Goal: Task Accomplishment & Management: Manage account settings

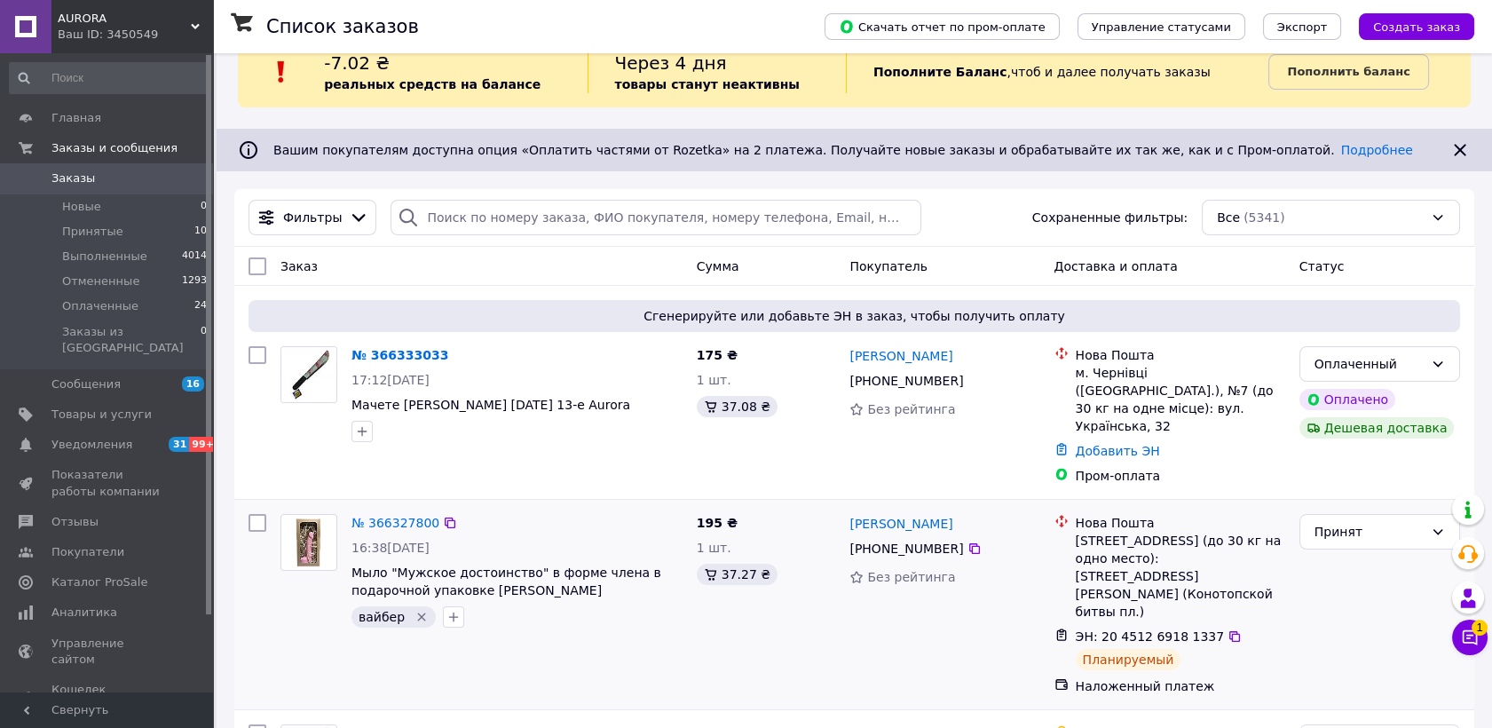
scroll to position [99, 0]
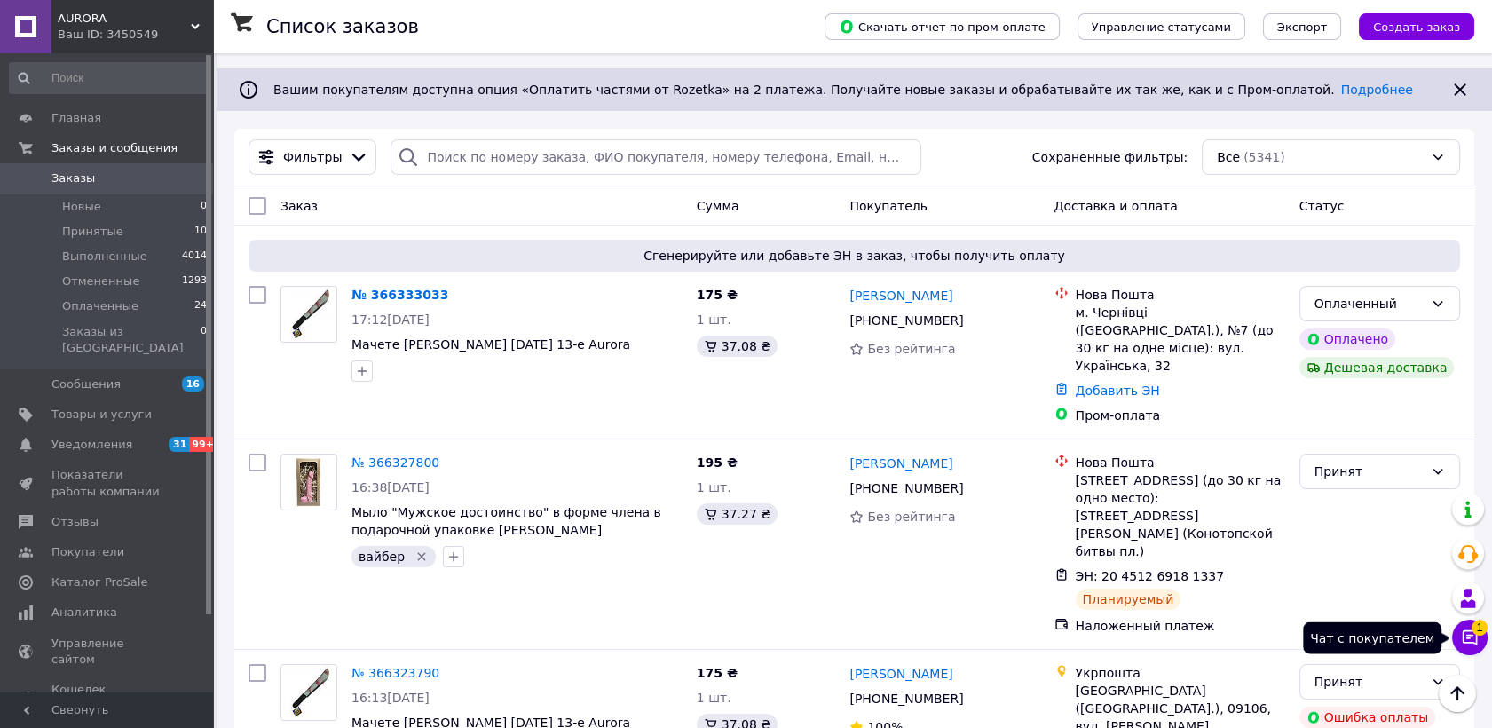
click at [1463, 641] on icon at bounding box center [1470, 637] width 15 height 15
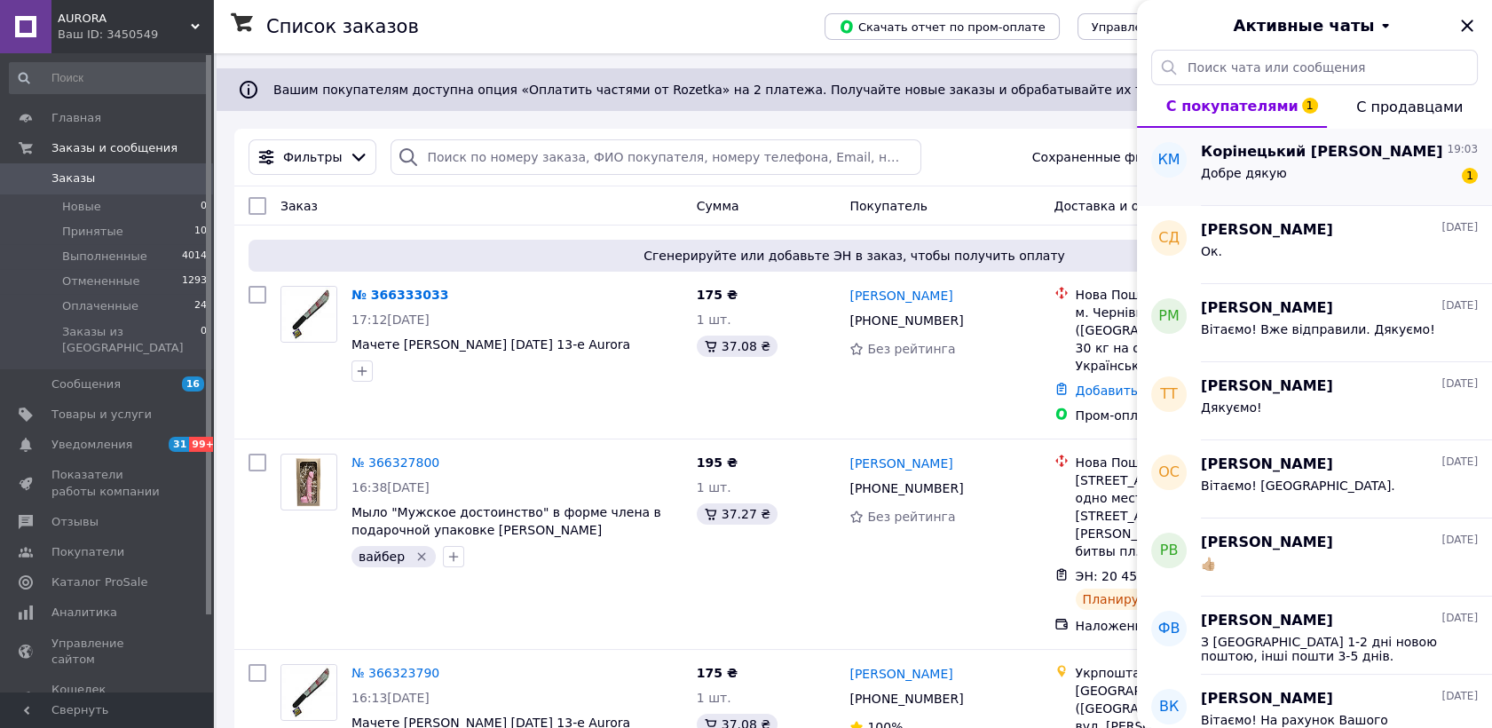
click at [1282, 181] on div "Добре дякую 1" at bounding box center [1339, 176] width 277 height 28
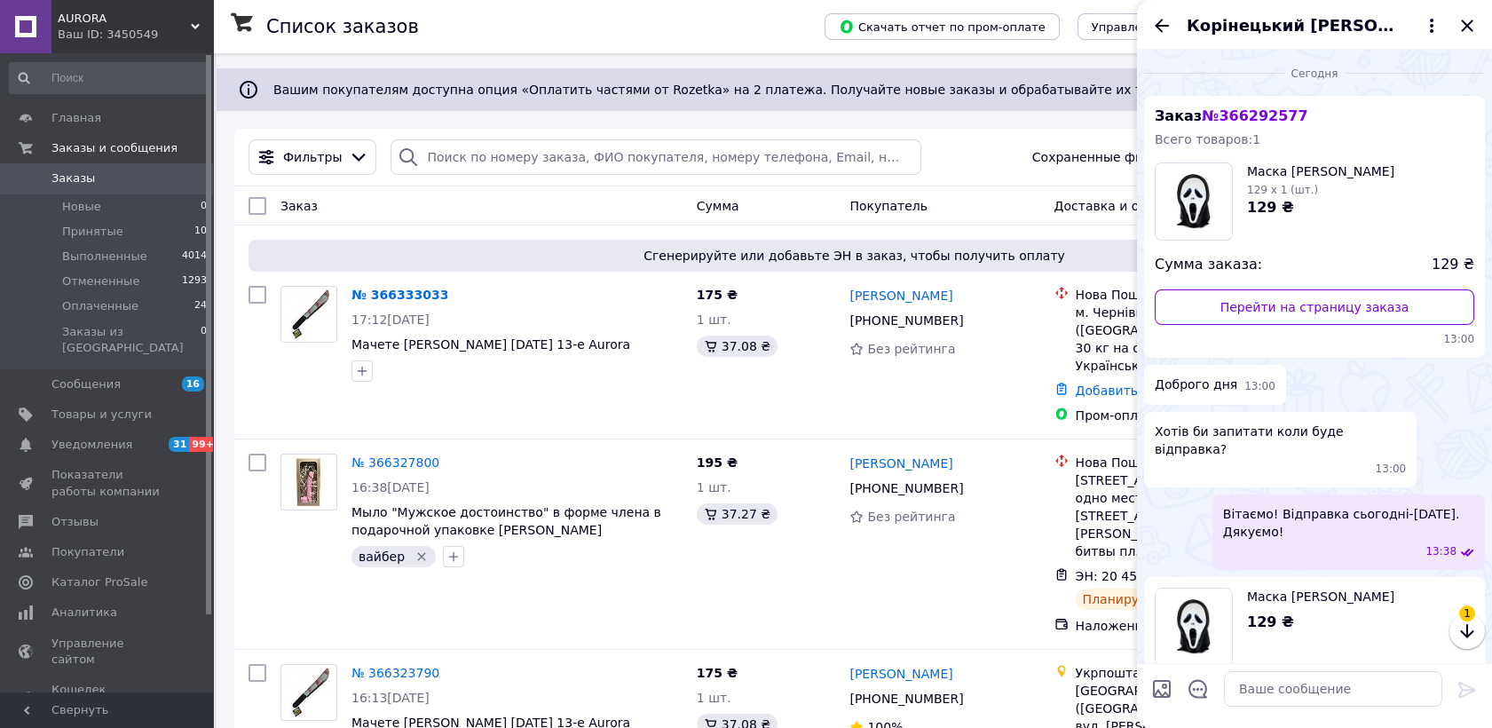
scroll to position [340, 0]
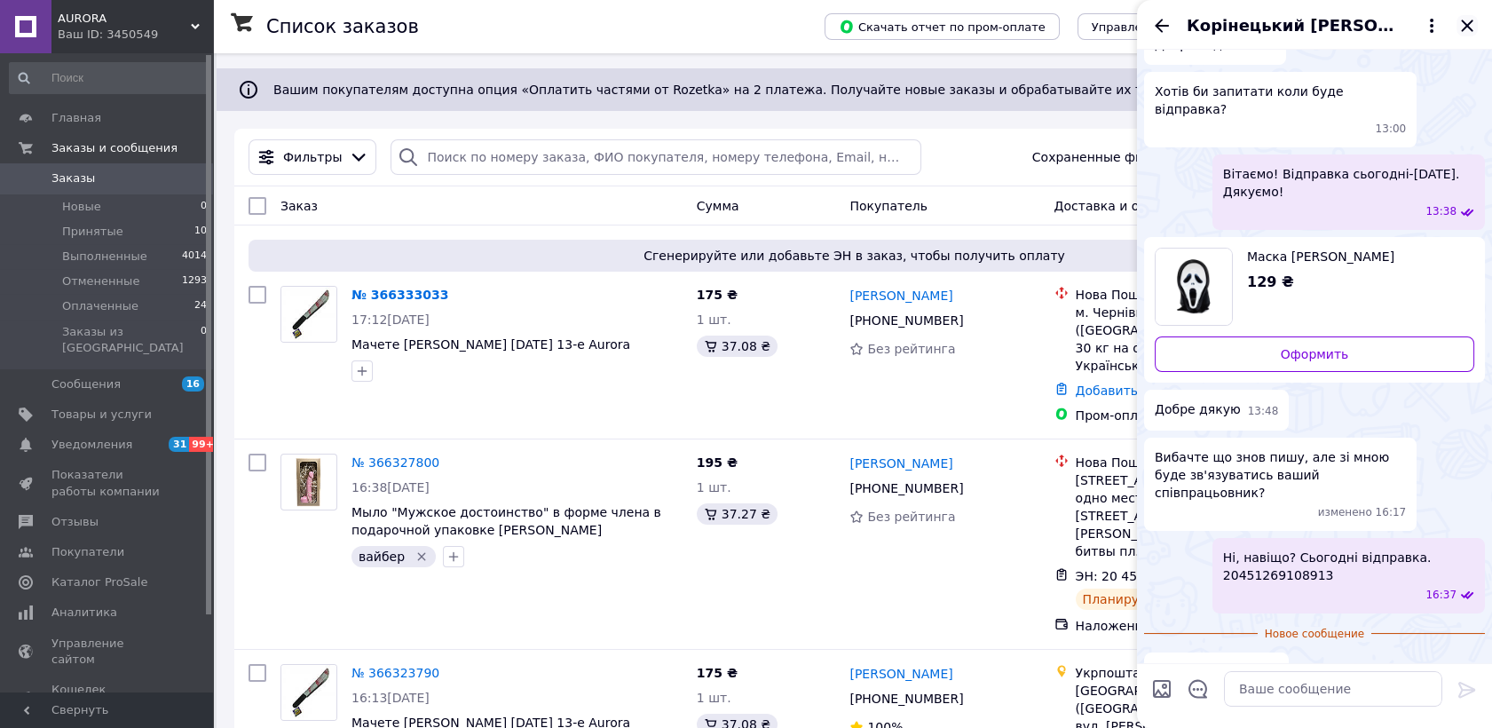
click at [1461, 26] on icon "Закрыть" at bounding box center [1467, 25] width 21 height 21
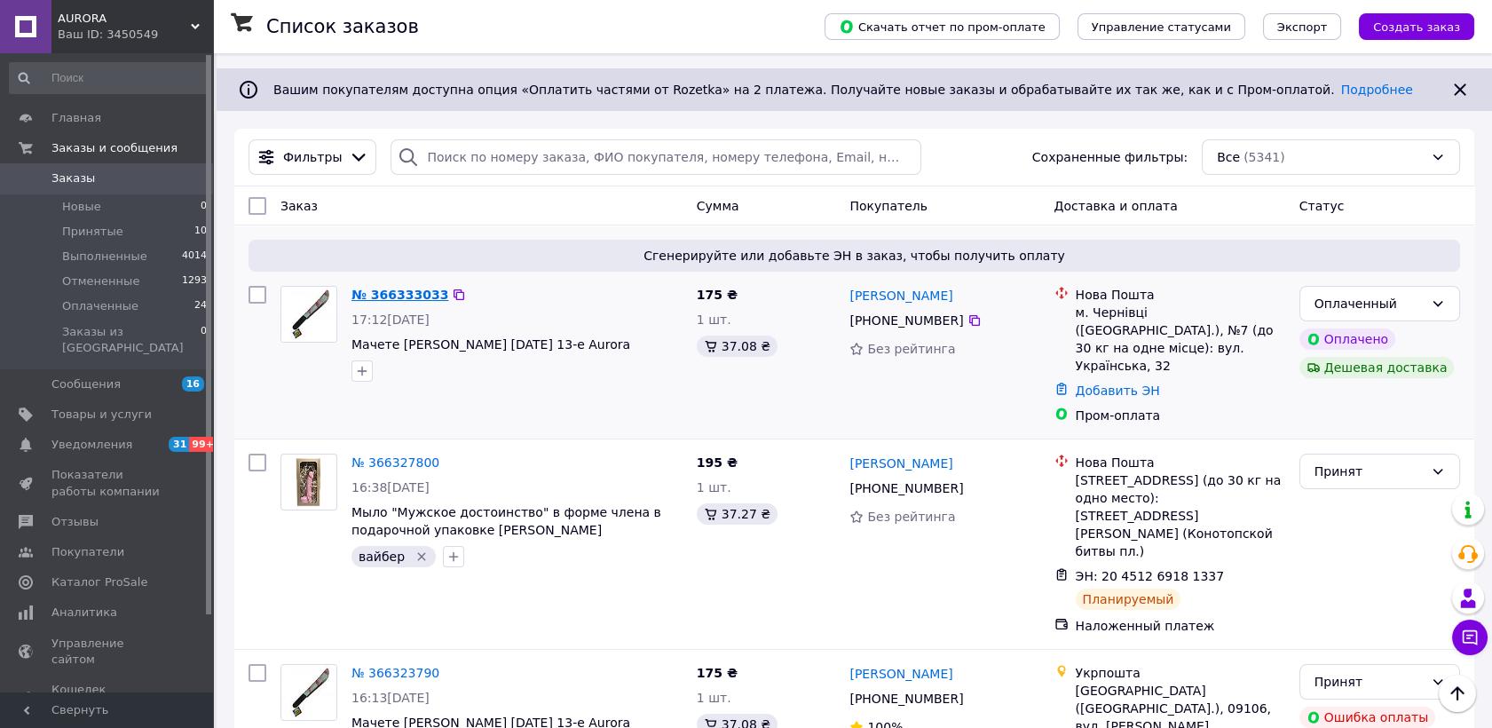
click at [407, 291] on link "№ 366333033" at bounding box center [399, 295] width 97 height 14
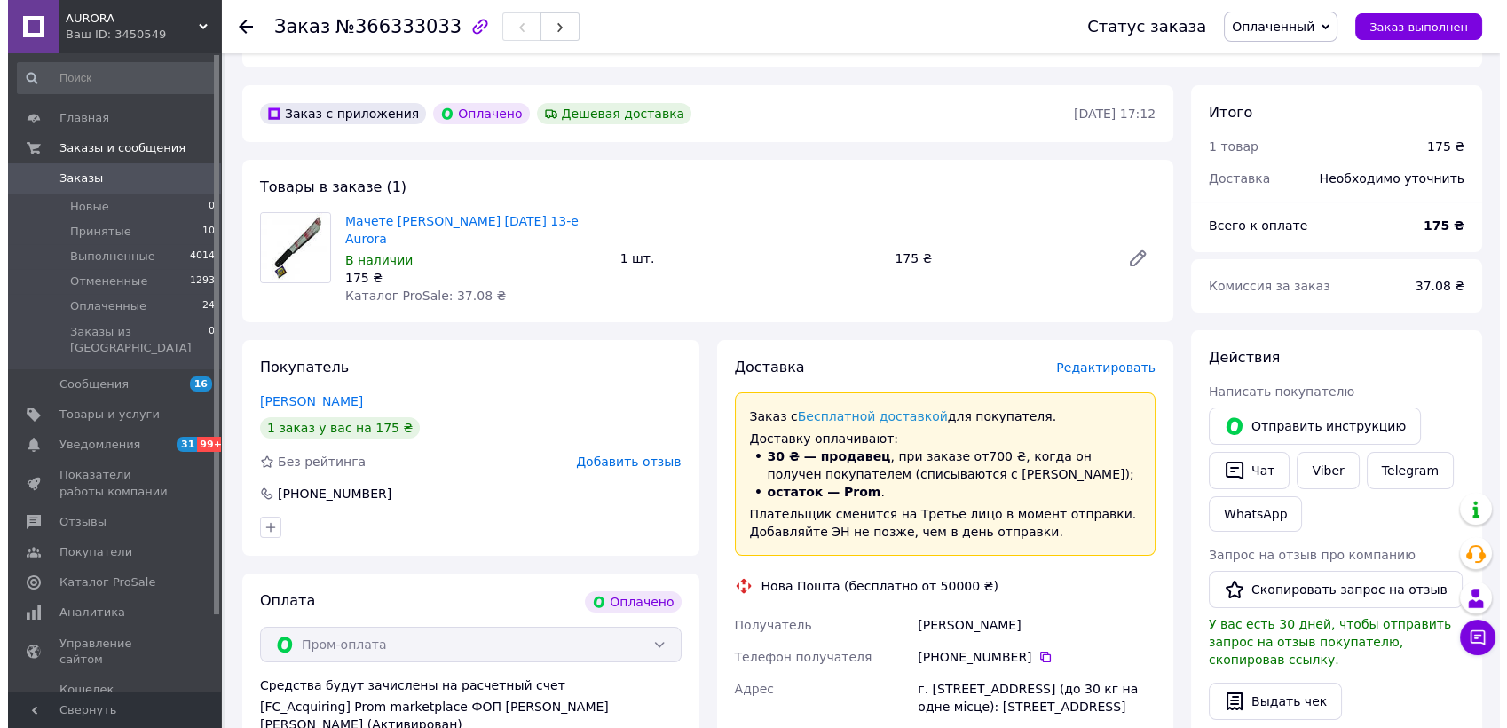
scroll to position [493, 0]
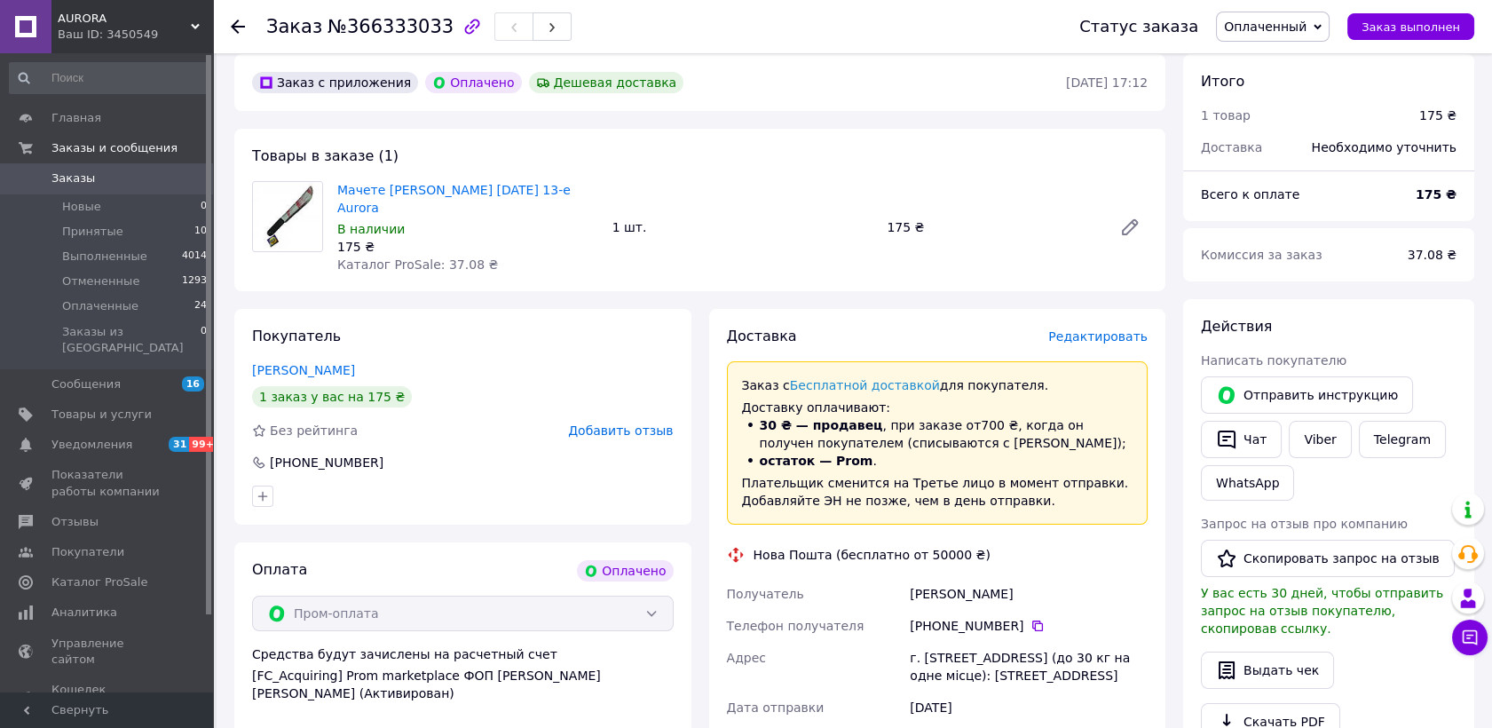
click at [1112, 329] on span "Редактировать" at bounding box center [1097, 336] width 99 height 14
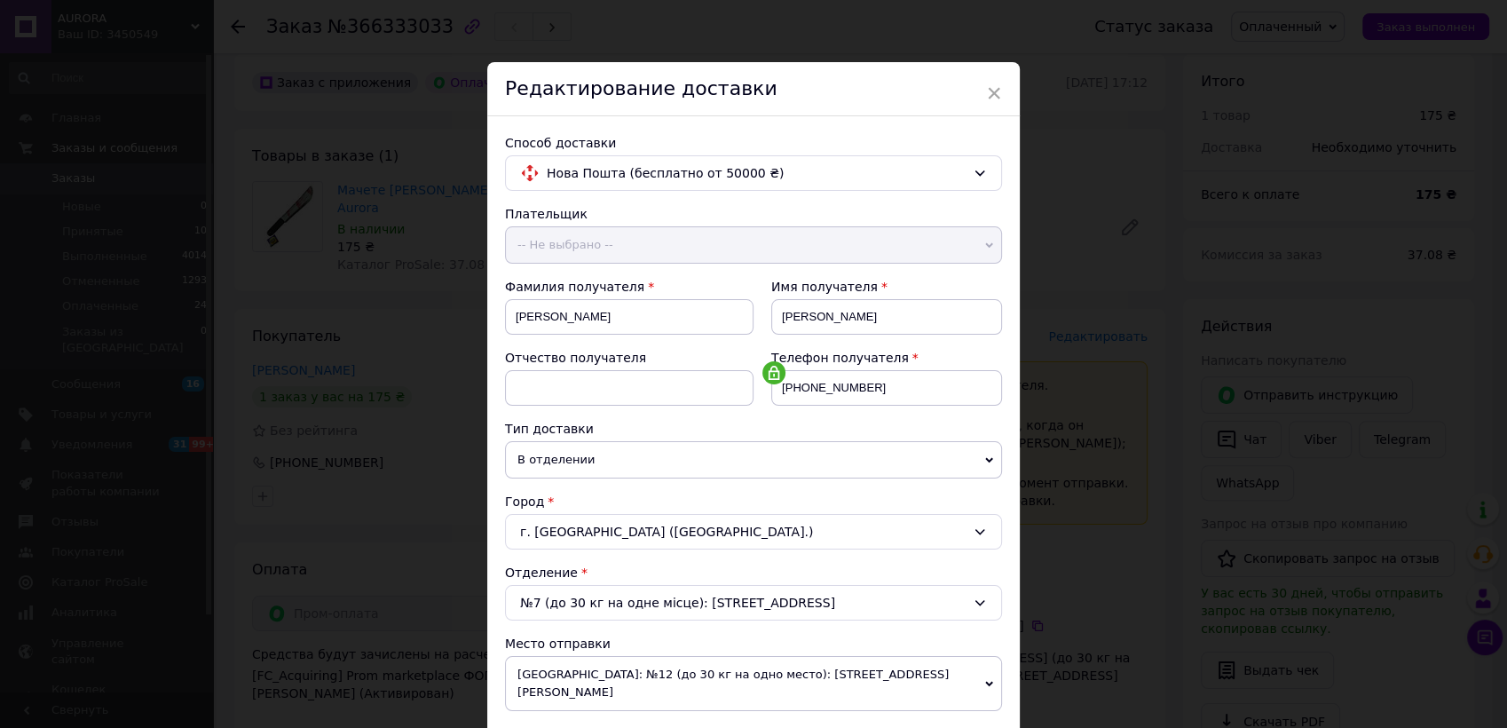
click at [1151, 292] on div "× Редактирование доставки Способ доставки Нова Пошта (бесплатно от 50000 ₴) Пла…" at bounding box center [753, 364] width 1507 height 728
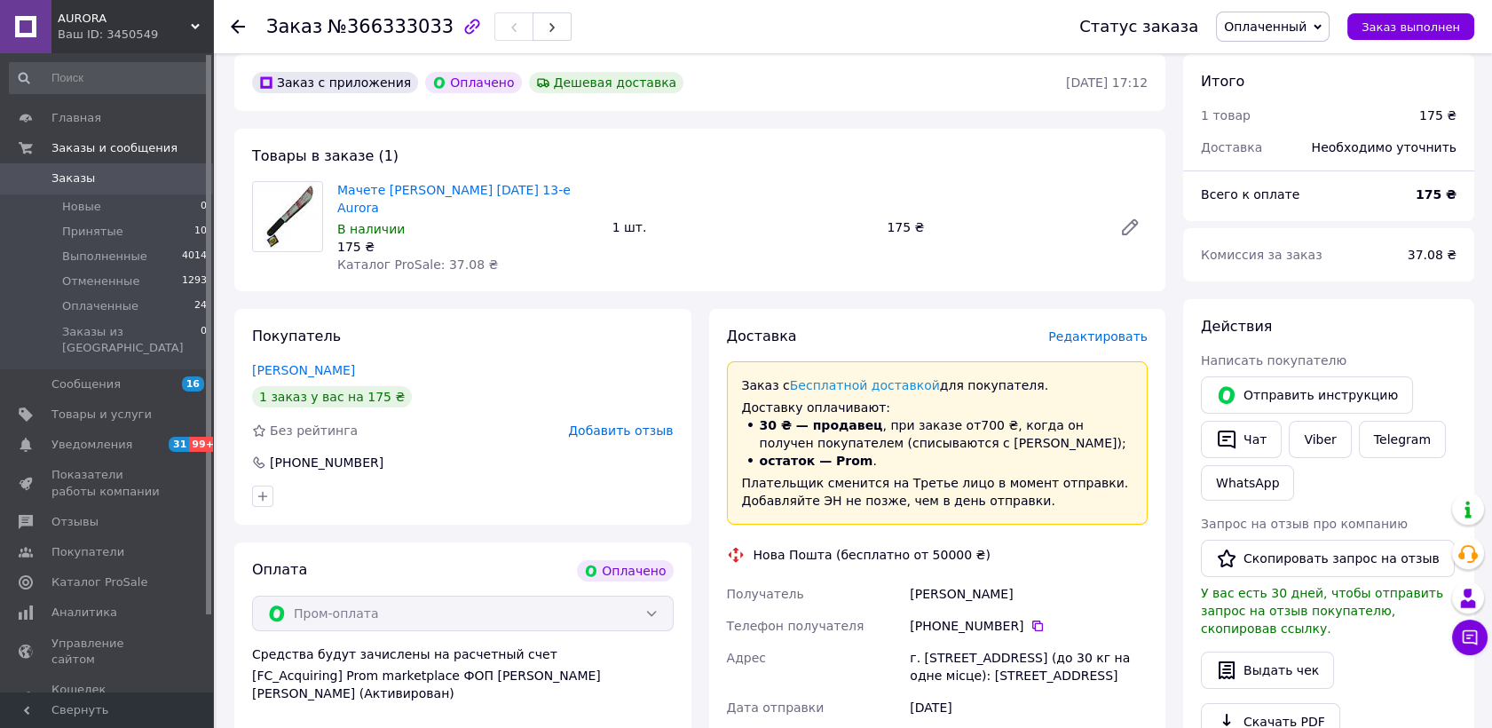
click at [1109, 329] on span "Редактировать" at bounding box center [1097, 336] width 99 height 14
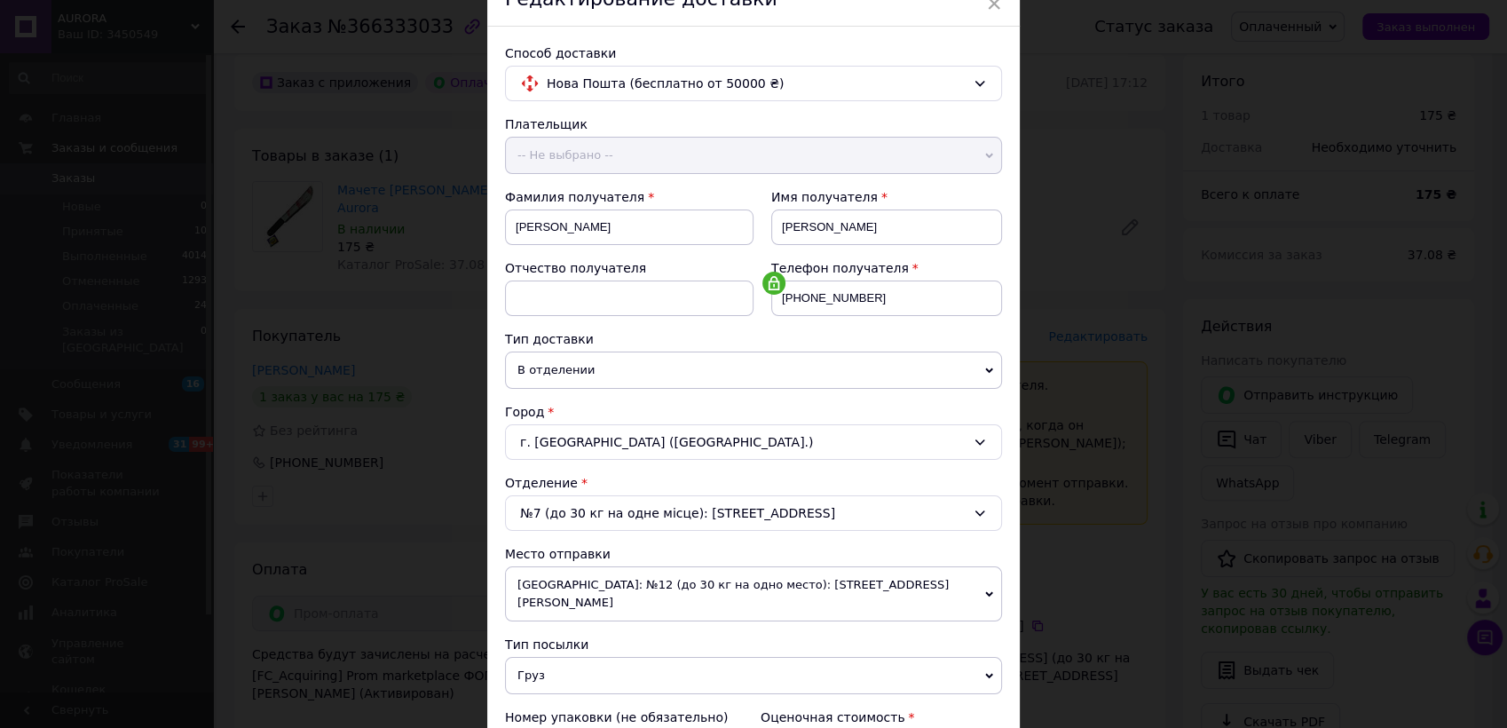
scroll to position [447, 0]
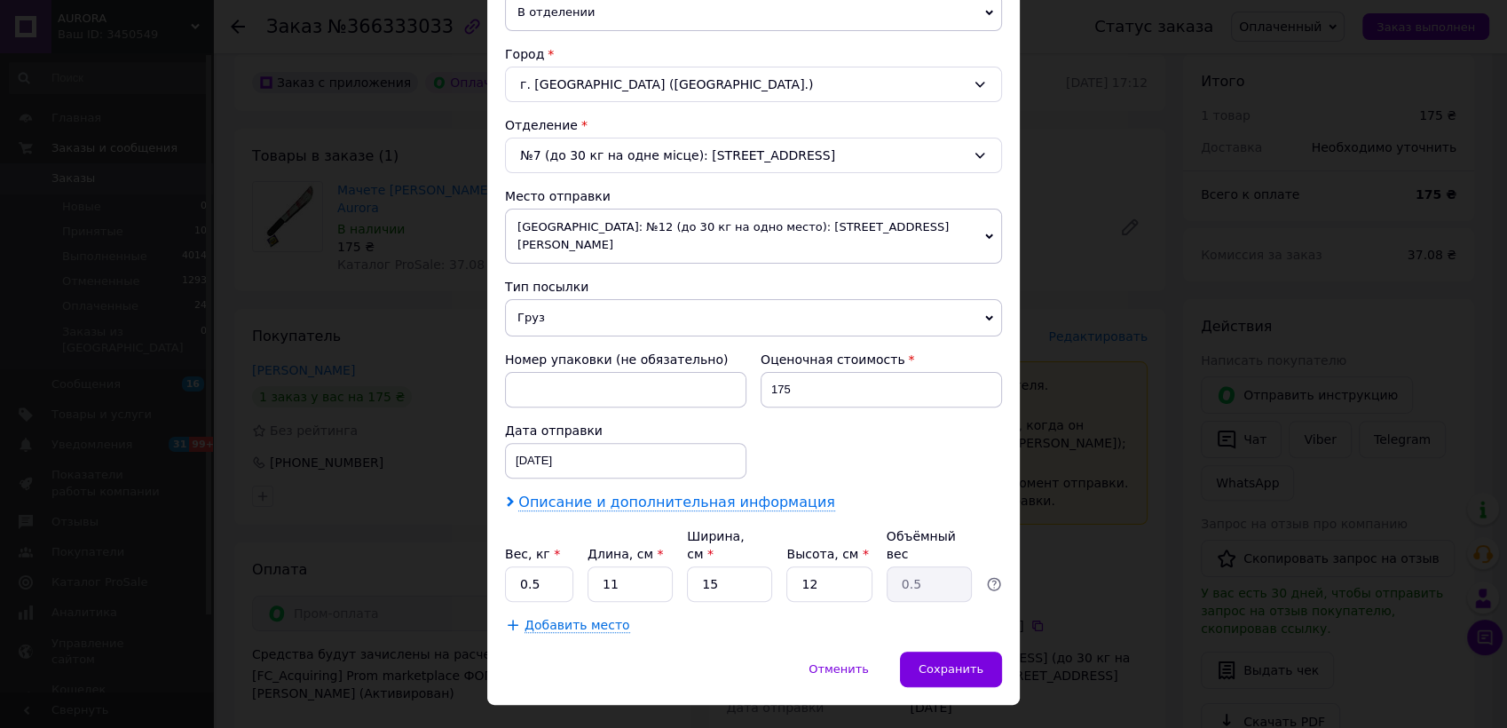
click at [632, 494] on span "Описание и дополнительная информация" at bounding box center [676, 503] width 317 height 18
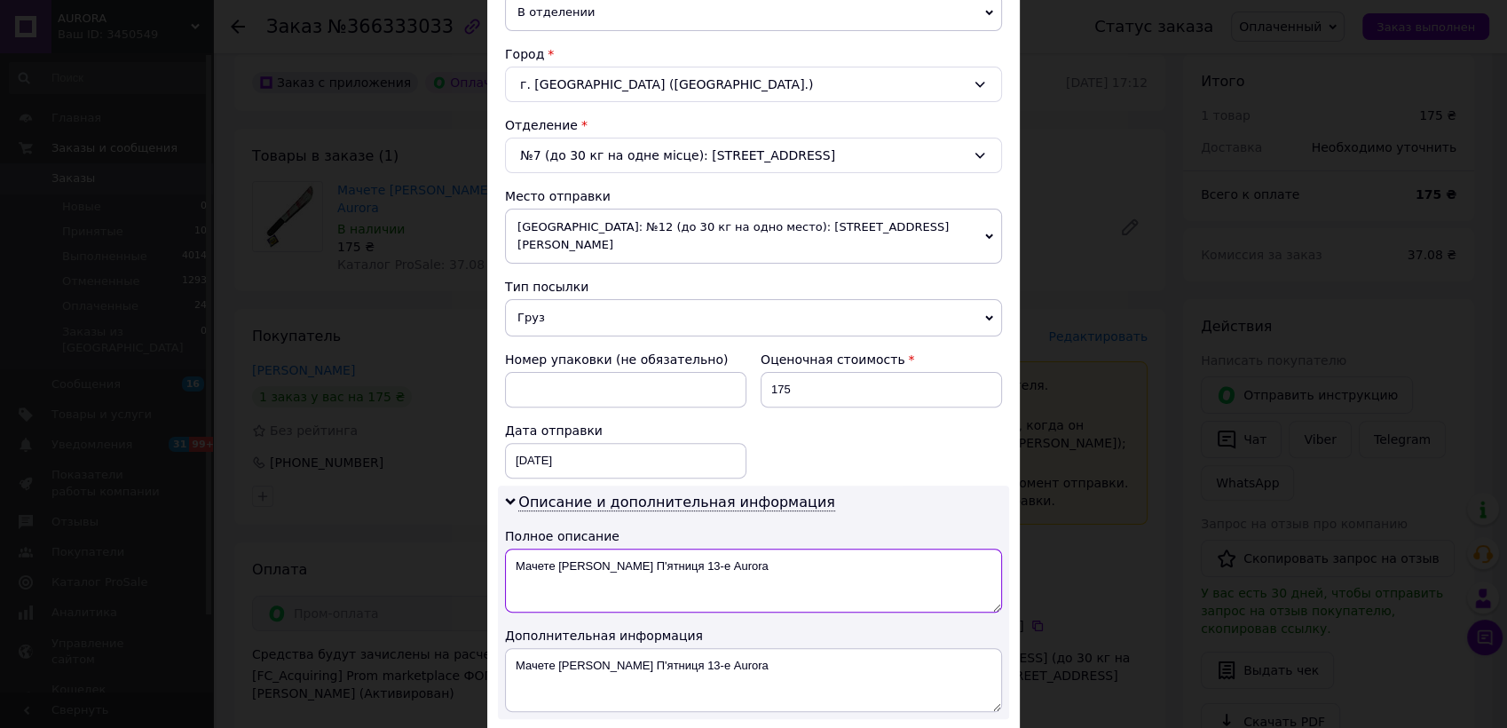
click at [795, 553] on textarea "Мачете Джейсона Вурхіса П'ятниця 13-е Aurora" at bounding box center [753, 581] width 497 height 64
click at [509, 549] on textarea "Мачете Джейсона Вурхіса П'ятниця 13-е" at bounding box center [753, 581] width 497 height 64
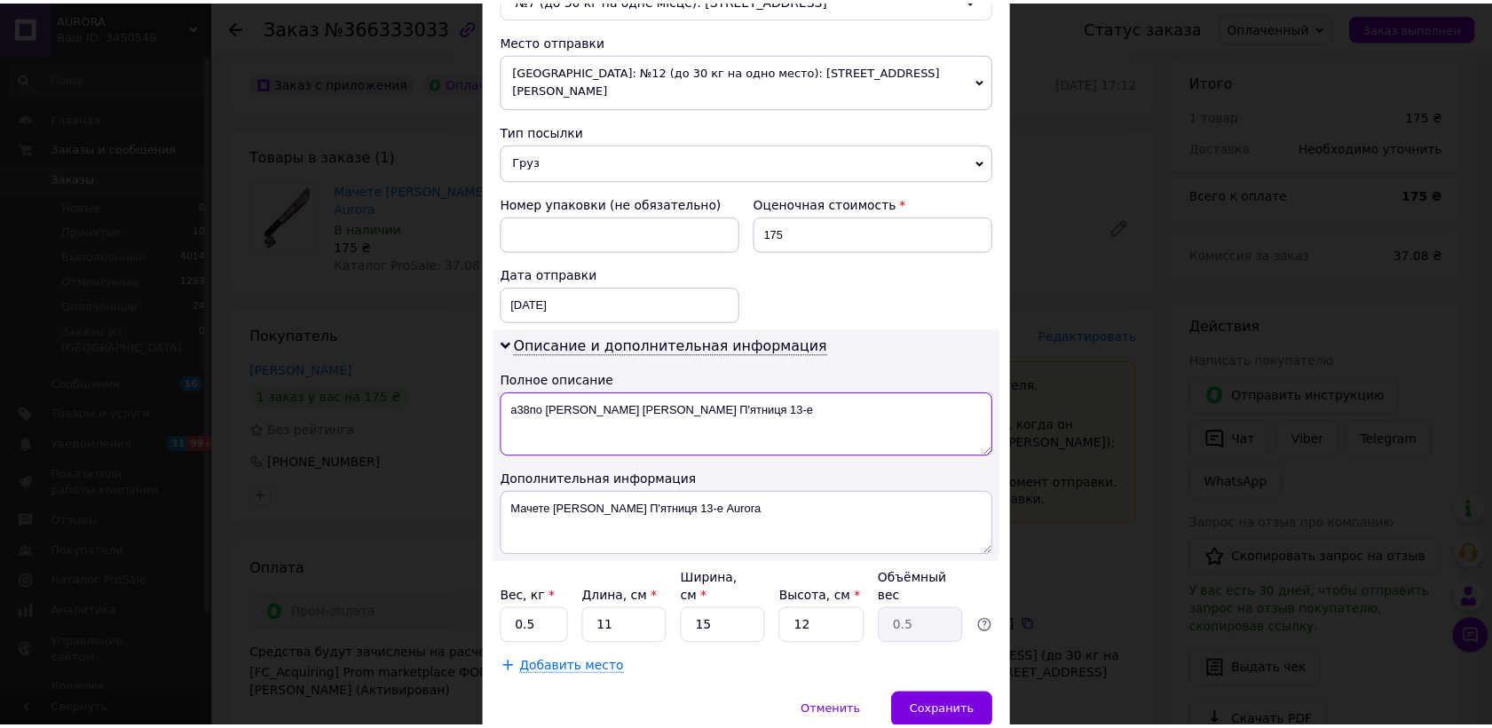
scroll to position [646, 0]
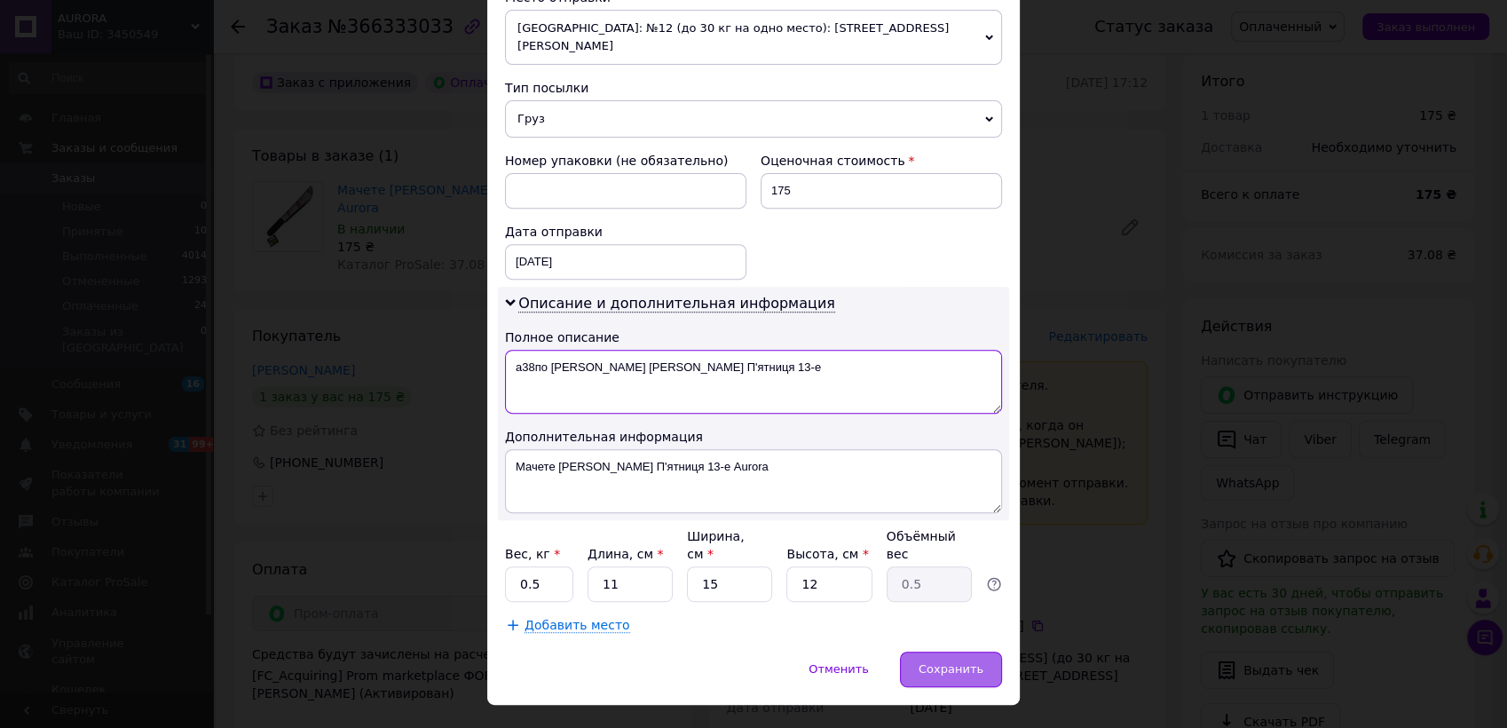
type textarea "а38по Мачете Джейсона Вурхіса П'ятниця 13-е"
click at [921, 651] on div "Сохранить" at bounding box center [951, 669] width 102 height 36
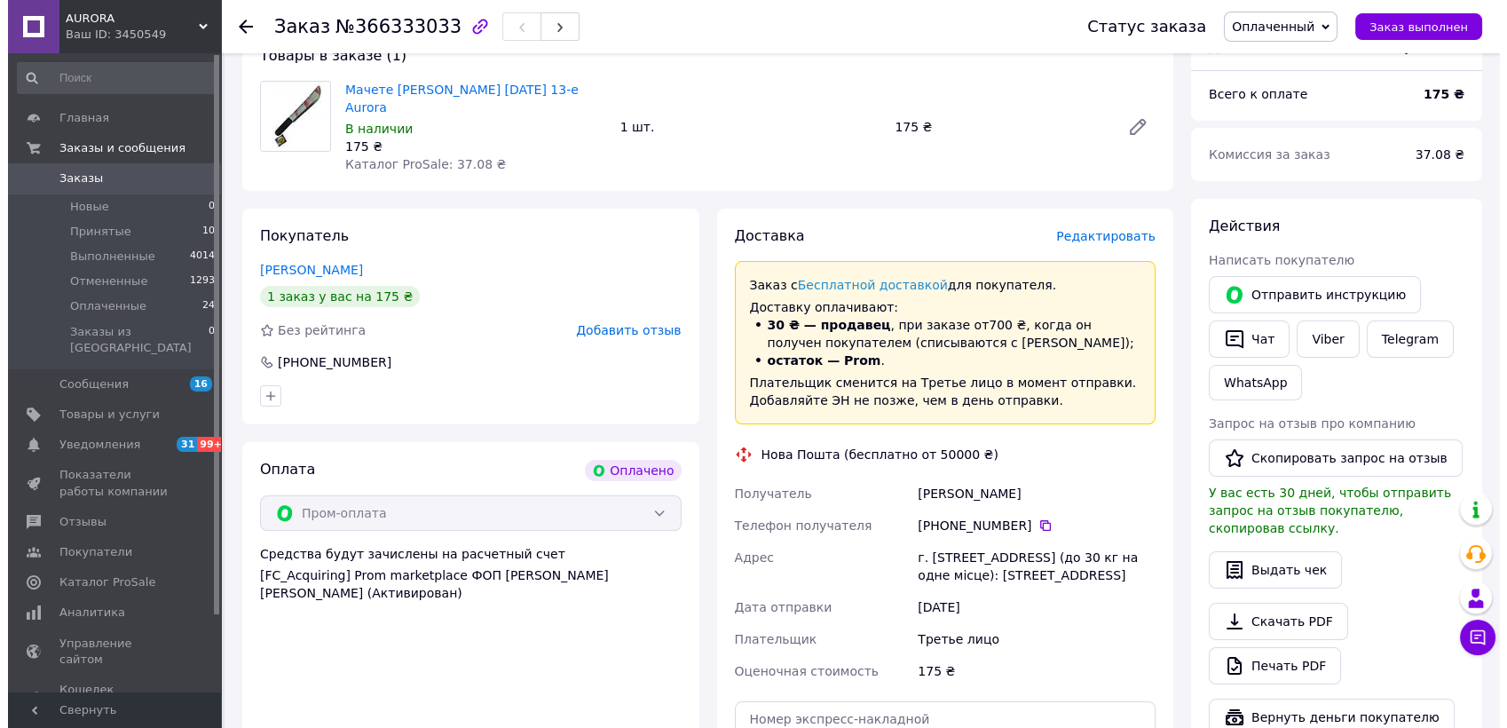
scroll to position [591, 0]
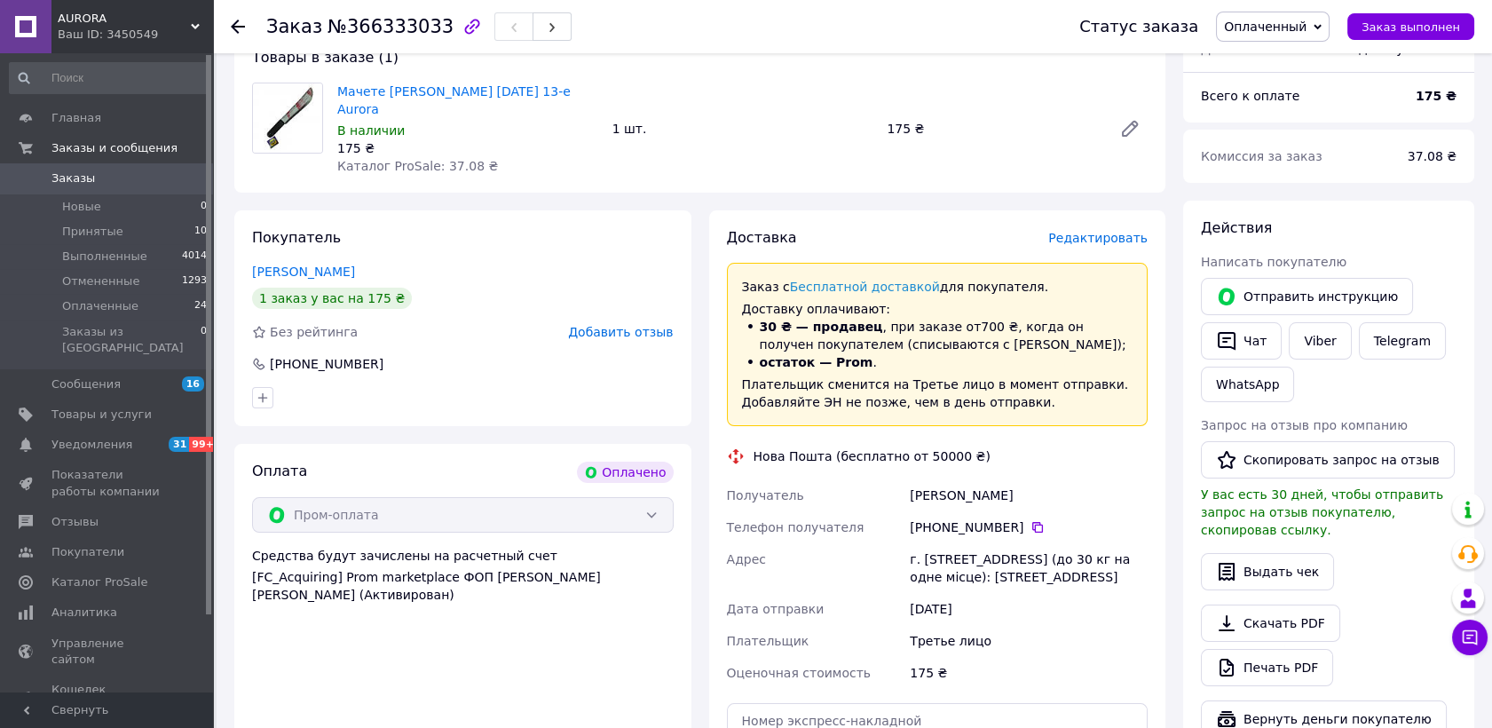
click at [1088, 231] on span "Редактировать" at bounding box center [1097, 238] width 99 height 14
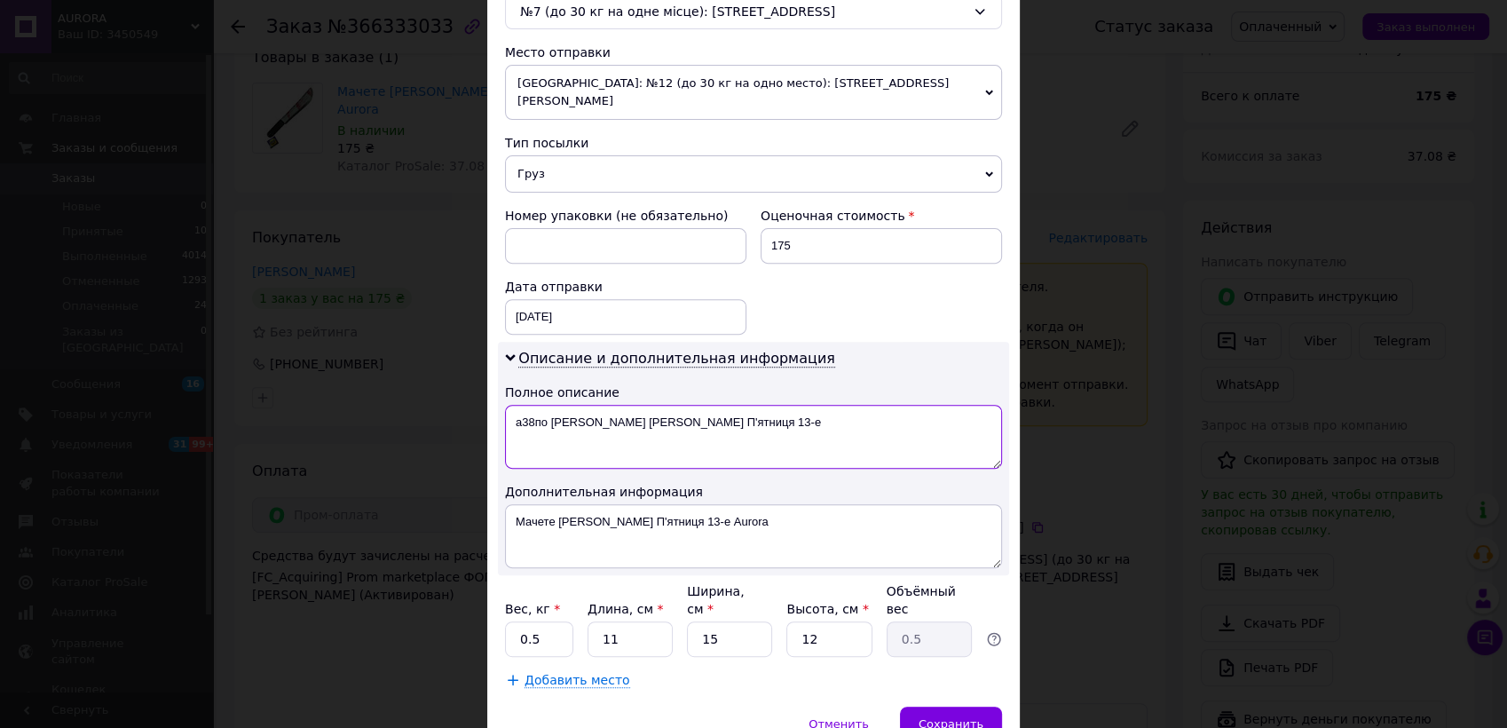
click at [533, 405] on textarea "а38по Мачете Джейсона Вурхіса П'ятниця 13-е" at bounding box center [753, 437] width 497 height 64
type textarea "а37по Мачете Джейсона Вурхіса П'ятниця 13-е"
click at [949, 717] on span "Сохранить" at bounding box center [951, 723] width 65 height 13
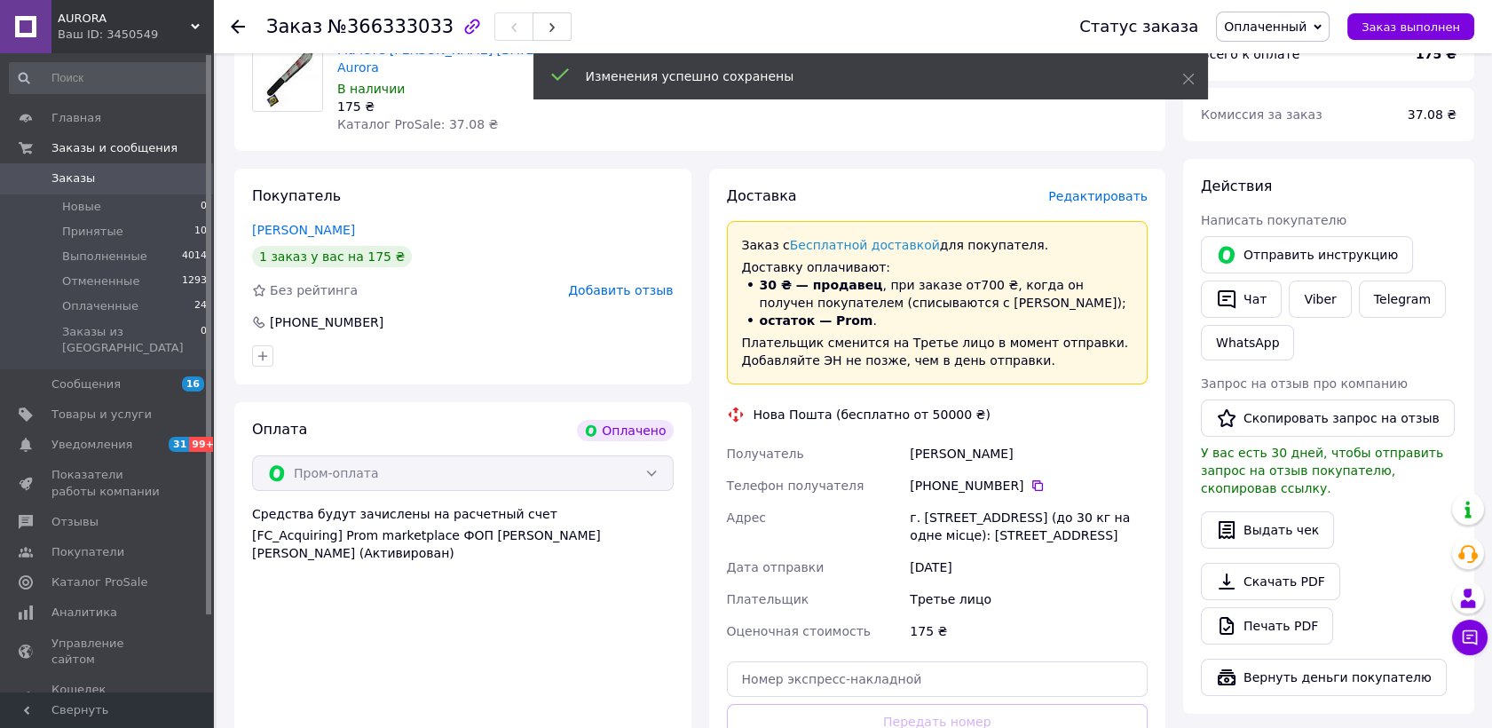
scroll to position [986, 0]
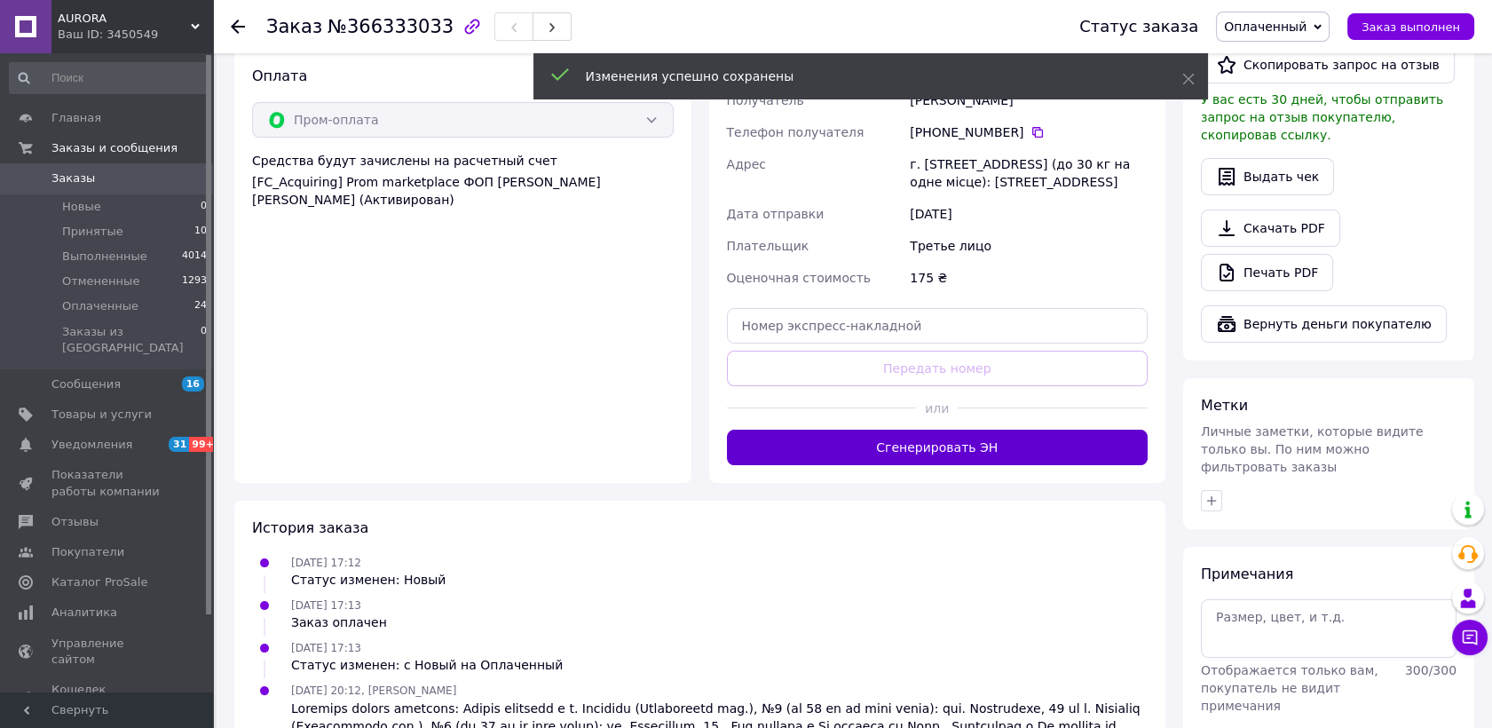
click at [875, 430] on button "Сгенерировать ЭН" at bounding box center [938, 448] width 422 height 36
